Goal: Task Accomplishment & Management: Manage account settings

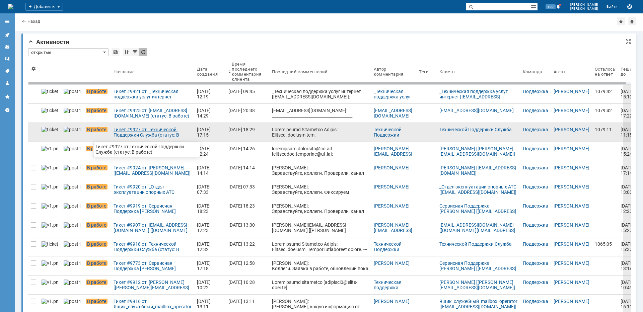
click at [131, 134] on div "Тикет #9927 от Технической Поддержки Служба (статус: В работе)" at bounding box center [153, 132] width 78 height 11
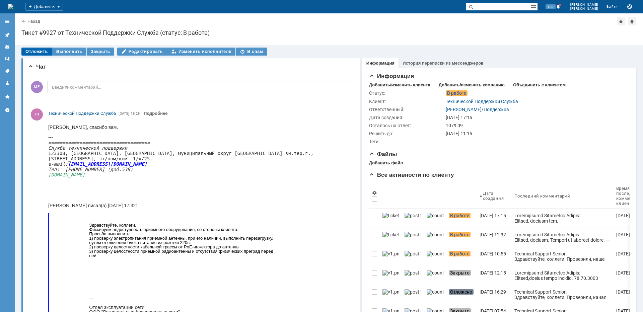
click at [32, 49] on div "Отложить" at bounding box center [36, 52] width 30 height 8
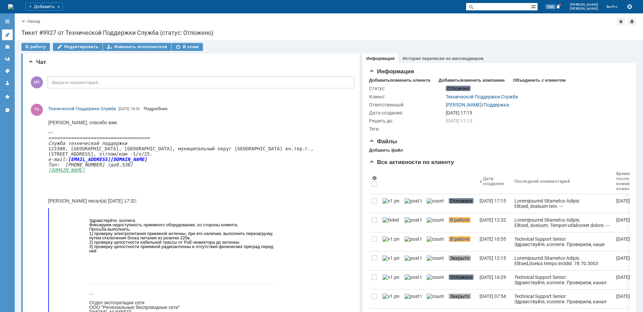
click at [10, 36] on link at bounding box center [7, 34] width 11 height 11
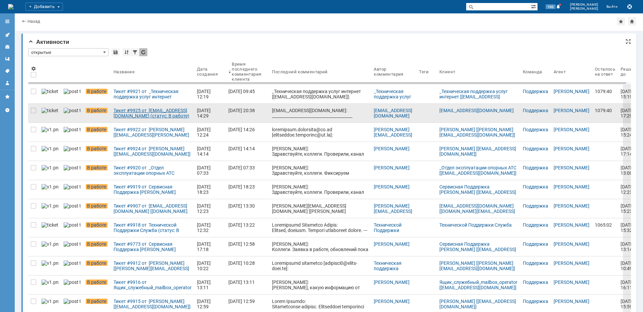
click at [148, 116] on div "Тикет #9925 от [EMAIL_ADDRESS][DOMAIN_NAME] (статус: В работе)" at bounding box center [153, 113] width 78 height 11
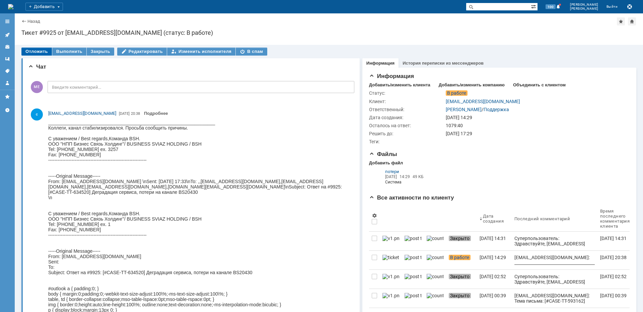
click at [38, 48] on div "Отложить" at bounding box center [36, 52] width 30 height 8
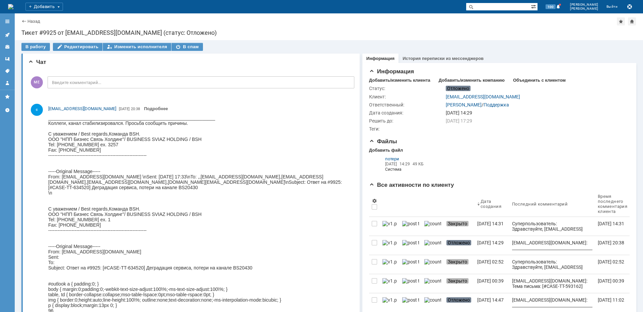
click at [5, 34] on icon at bounding box center [7, 34] width 5 height 5
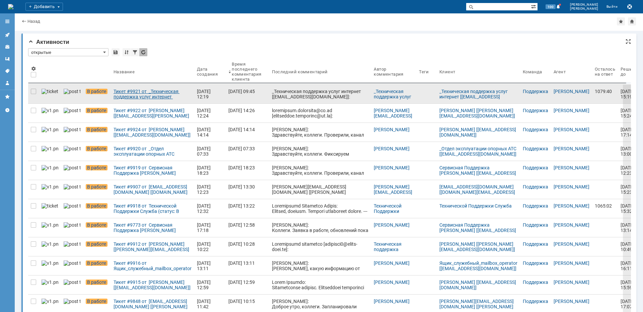
click at [120, 94] on div "Тикет #9921 от _Техническая поддержка услуг интернет [[EMAIL_ADDRESS][DOMAIN_NA…" at bounding box center [153, 94] width 78 height 11
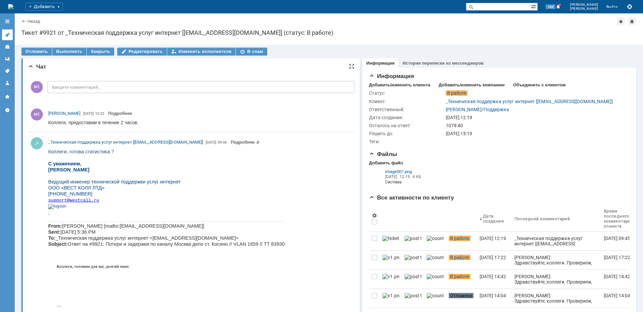
click at [9, 33] on icon at bounding box center [7, 34] width 5 height 5
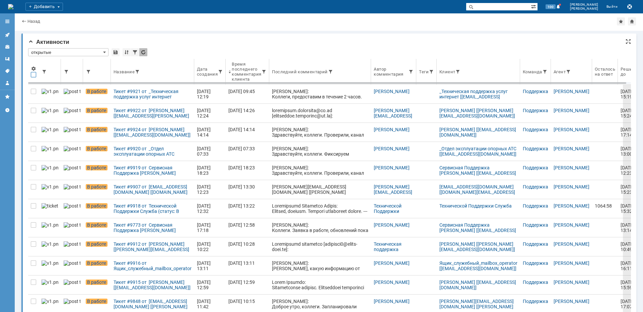
click at [33, 74] on div at bounding box center [33, 74] width 5 height 5
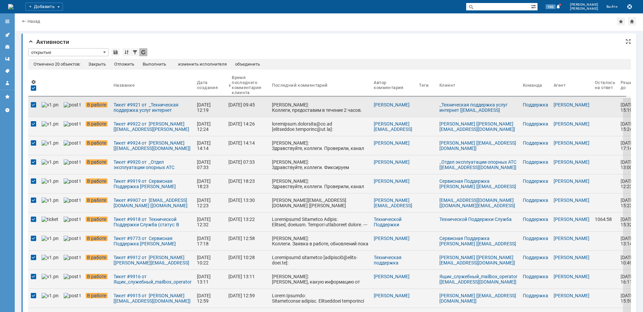
click at [37, 104] on div at bounding box center [33, 107] width 11 height 19
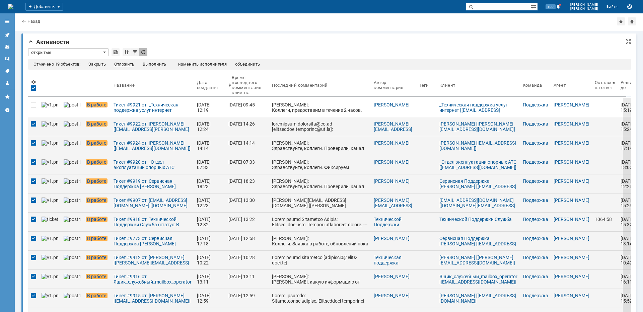
click at [122, 64] on div "Отложить" at bounding box center [124, 64] width 20 height 5
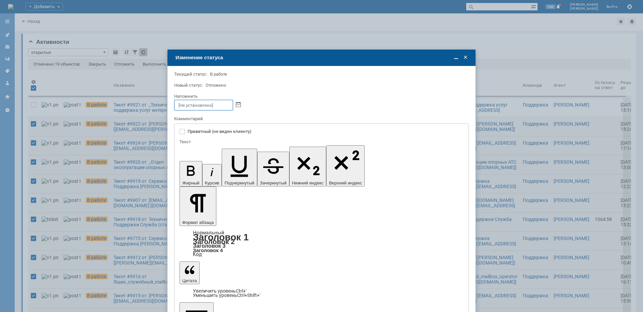
click at [162, 257] on div at bounding box center [321, 156] width 643 height 312
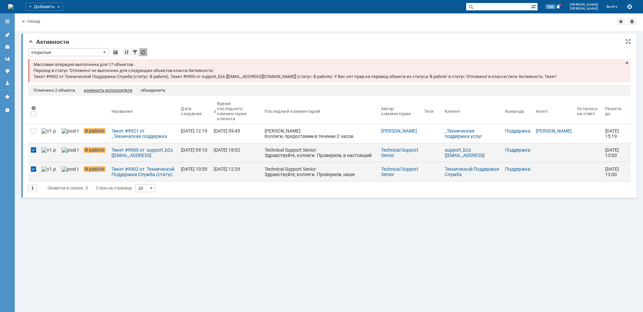
click at [127, 90] on div "изменить исполнителя" at bounding box center [108, 90] width 49 height 5
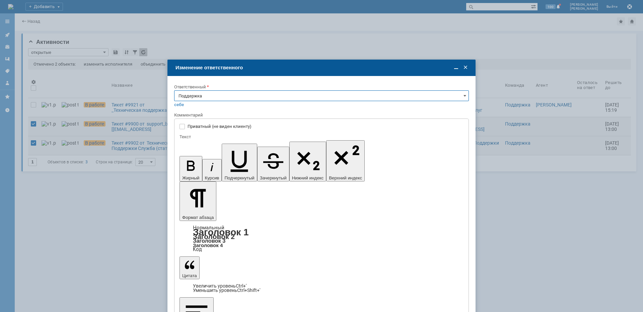
click at [207, 93] on input "Поддержка" at bounding box center [321, 95] width 295 height 11
click at [209, 166] on div "[PERSON_NAME]" at bounding box center [322, 163] width 294 height 11
type input "[PERSON_NAME]"
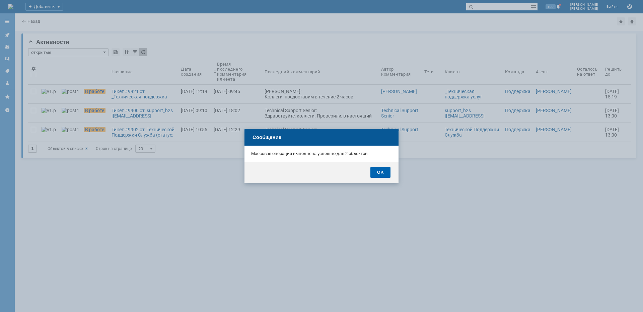
click at [379, 174] on div "OK" at bounding box center [381, 172] width 20 height 11
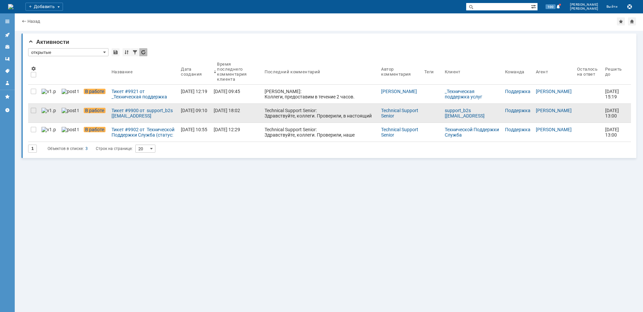
click at [31, 115] on div at bounding box center [33, 113] width 11 height 19
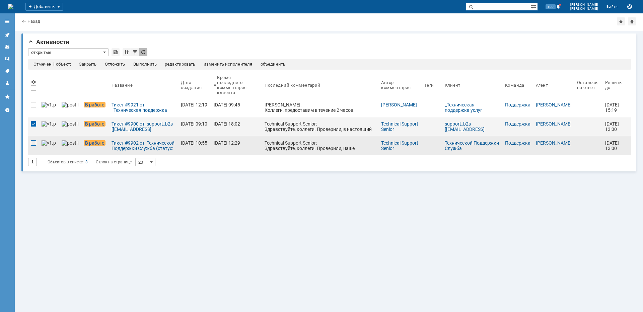
click at [35, 145] on div at bounding box center [33, 142] width 5 height 5
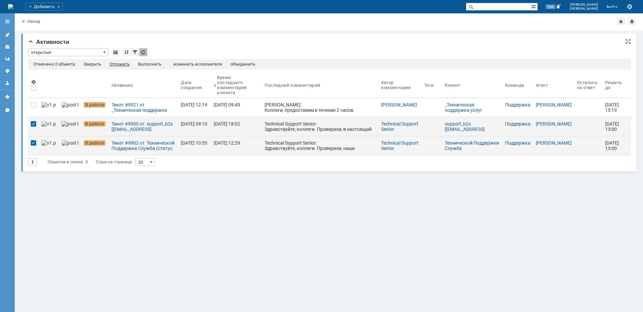
click at [124, 67] on div "Отложить" at bounding box center [120, 64] width 20 height 5
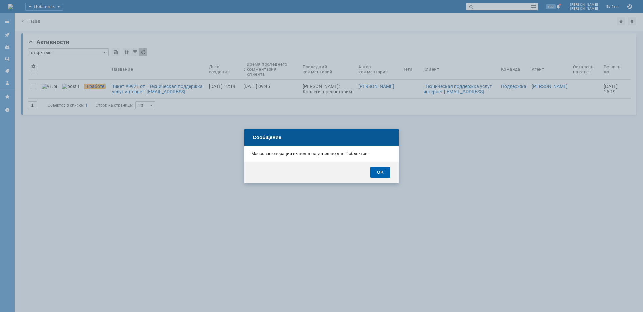
click at [382, 172] on div "OK" at bounding box center [381, 172] width 20 height 11
